Goal: Use online tool/utility: Use online tool/utility

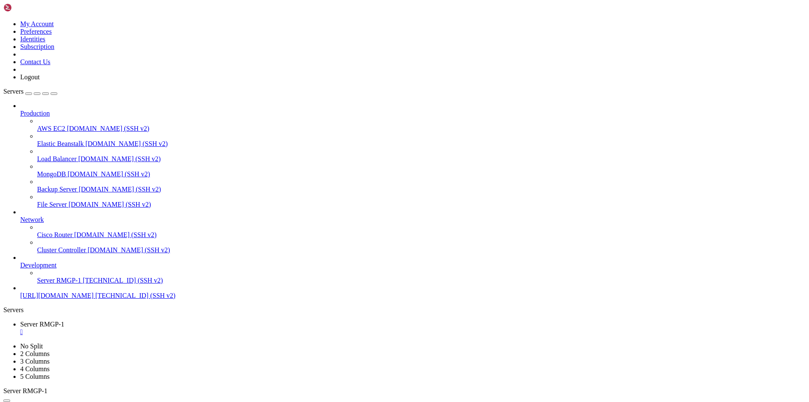
scroll to position [2751, 0]
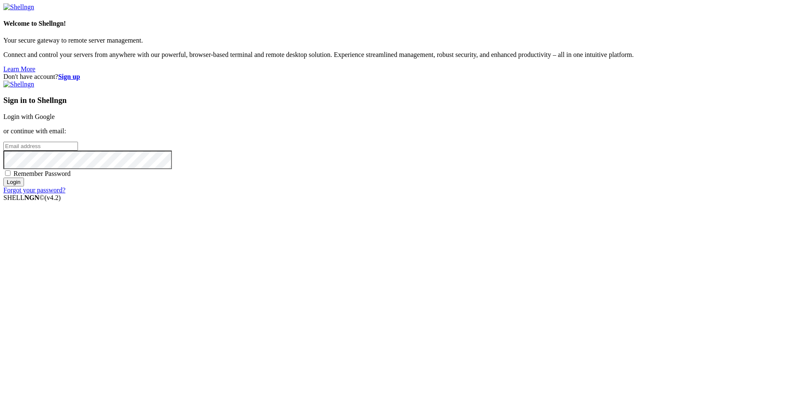
click at [55, 120] on link "Login with Google" at bounding box center [28, 116] width 51 height 7
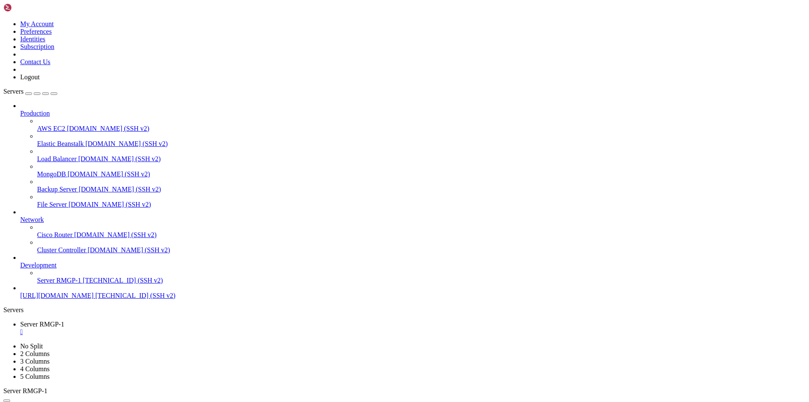
scroll to position [2751, 0]
drag, startPoint x: 113, startPoint y: 819, endPoint x: 60, endPoint y: 798, distance: 57.3
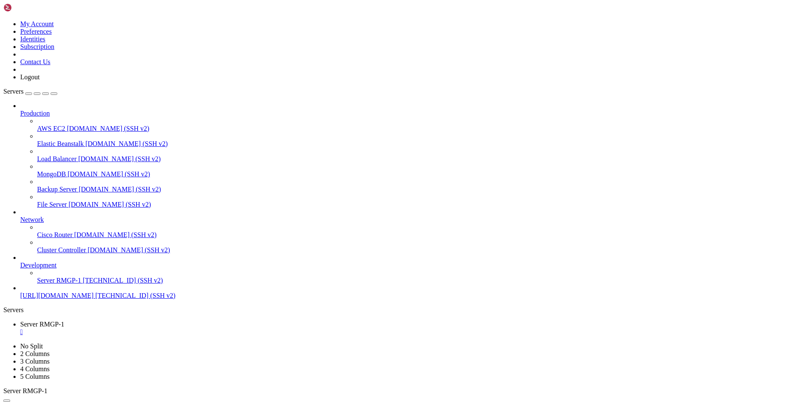
copy div "~# dig TXT biz._[DOMAIN_NAME]. +short "v=DKIM1; t=s; k=rsa; p=MIIBIjANBgkqhkiG9…"
